Goal: Find contact information: Obtain details needed to contact an individual or organization

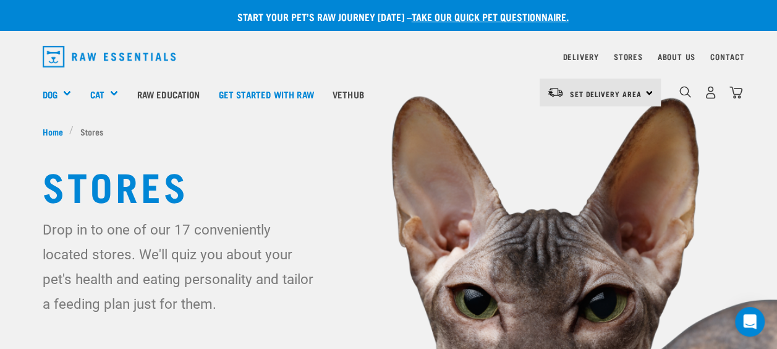
click at [649, 91] on div "Set Delivery Area [GEOGRAPHIC_DATA]" at bounding box center [600, 92] width 121 height 28
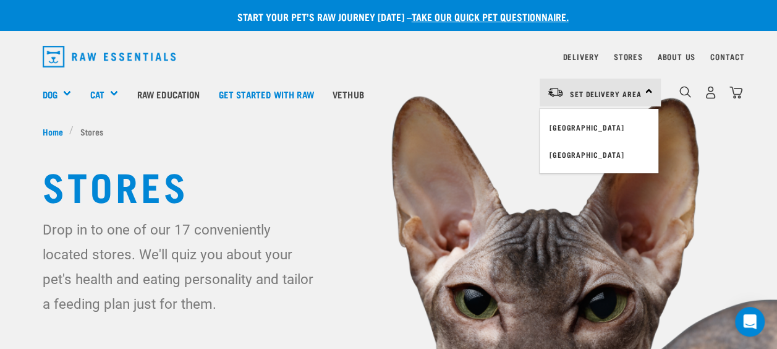
click at [649, 91] on div "Set Delivery Area [GEOGRAPHIC_DATA]" at bounding box center [600, 92] width 121 height 28
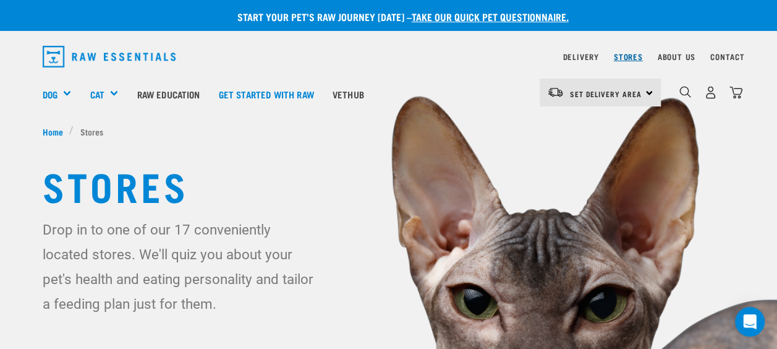
click at [634, 56] on link "Stores" at bounding box center [628, 56] width 29 height 4
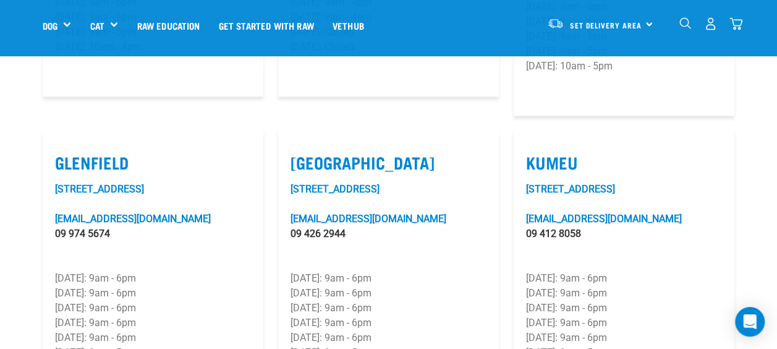
scroll to position [662, 0]
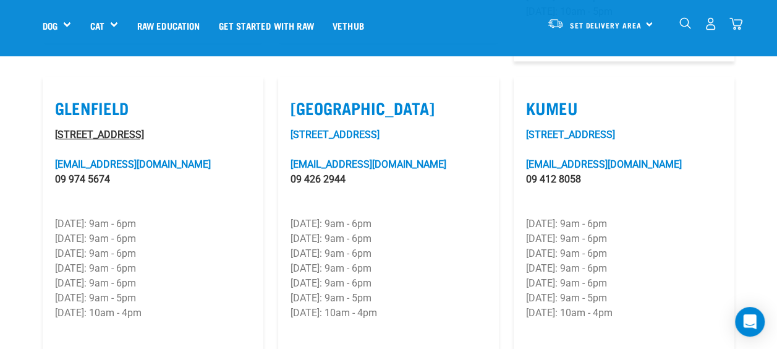
click at [87, 135] on link "[STREET_ADDRESS]" at bounding box center [99, 135] width 89 height 12
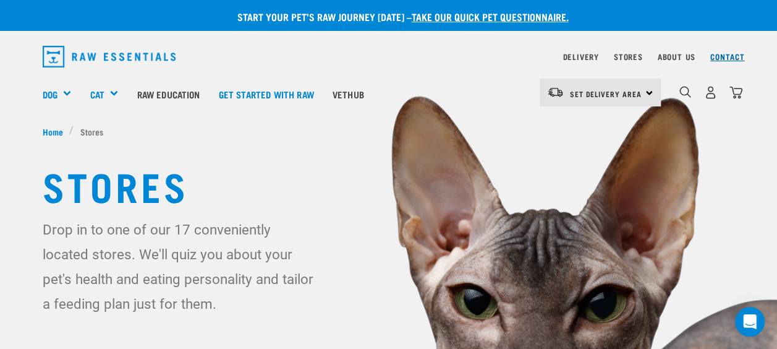
click at [724, 59] on link "Contact" at bounding box center [727, 56] width 35 height 4
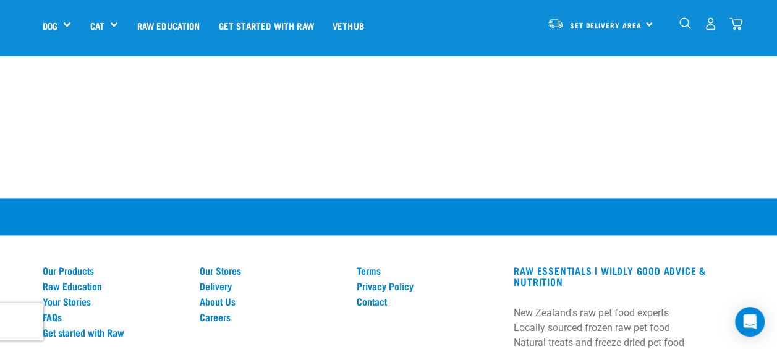
scroll to position [883, 0]
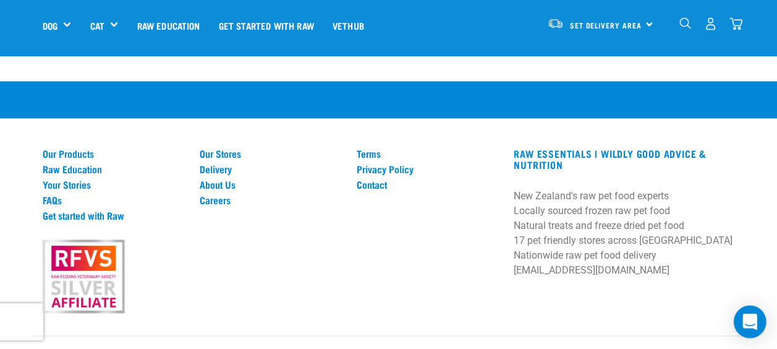
click at [743, 325] on icon "Open Intercom Messenger" at bounding box center [749, 321] width 14 height 16
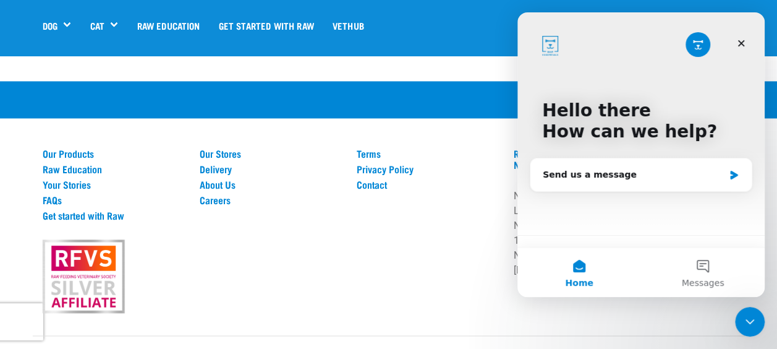
scroll to position [0, 0]
click at [695, 278] on span "Messages" at bounding box center [703, 282] width 43 height 9
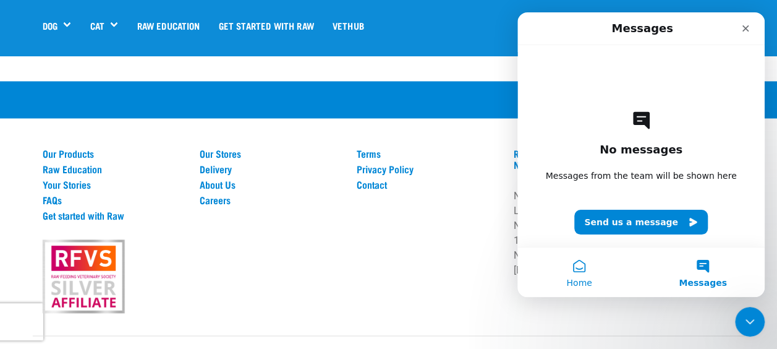
click at [573, 278] on span "Home" at bounding box center [578, 282] width 25 height 9
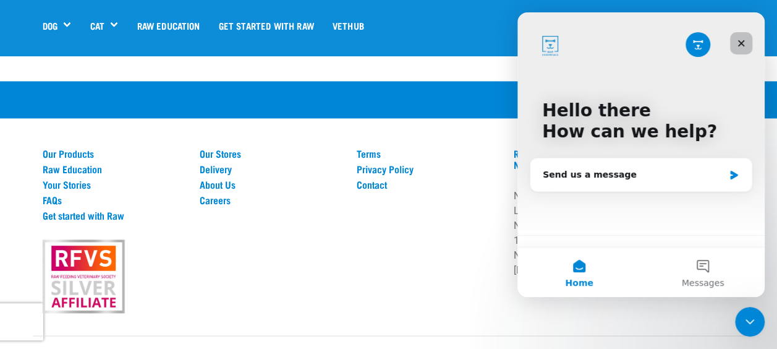
click at [740, 47] on icon "Close" at bounding box center [741, 43] width 10 height 10
